Goal: Find specific page/section: Find specific page/section

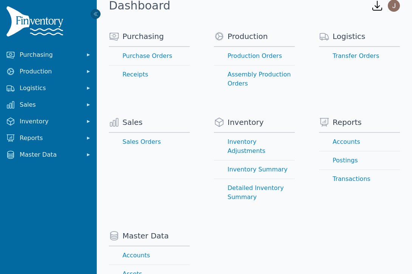
scroll to position [11, 0]
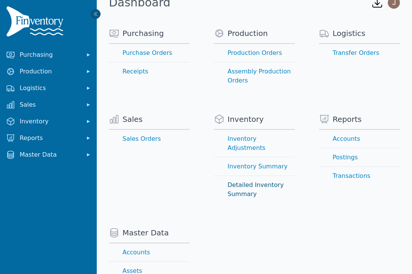
click at [244, 176] on link "Detailed Inventory Summary" at bounding box center [254, 189] width 81 height 27
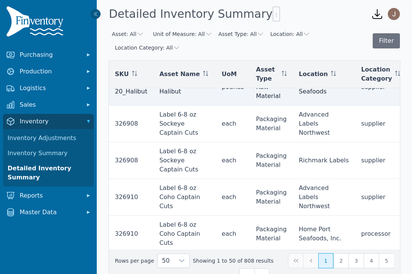
scroll to position [99, 0]
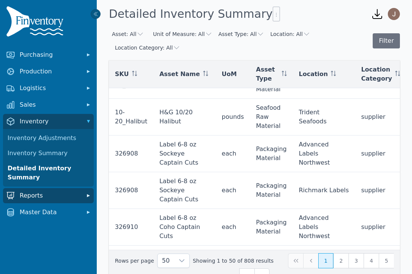
click at [32, 197] on span "Reports" at bounding box center [50, 195] width 60 height 9
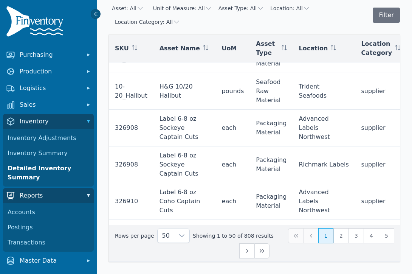
scroll to position [0, 0]
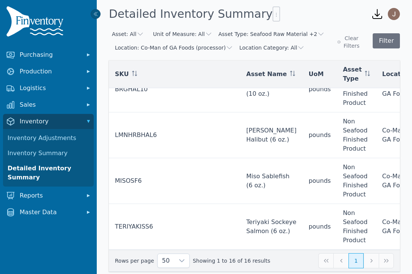
scroll to position [516, 0]
